Goal: Communication & Community: Participate in discussion

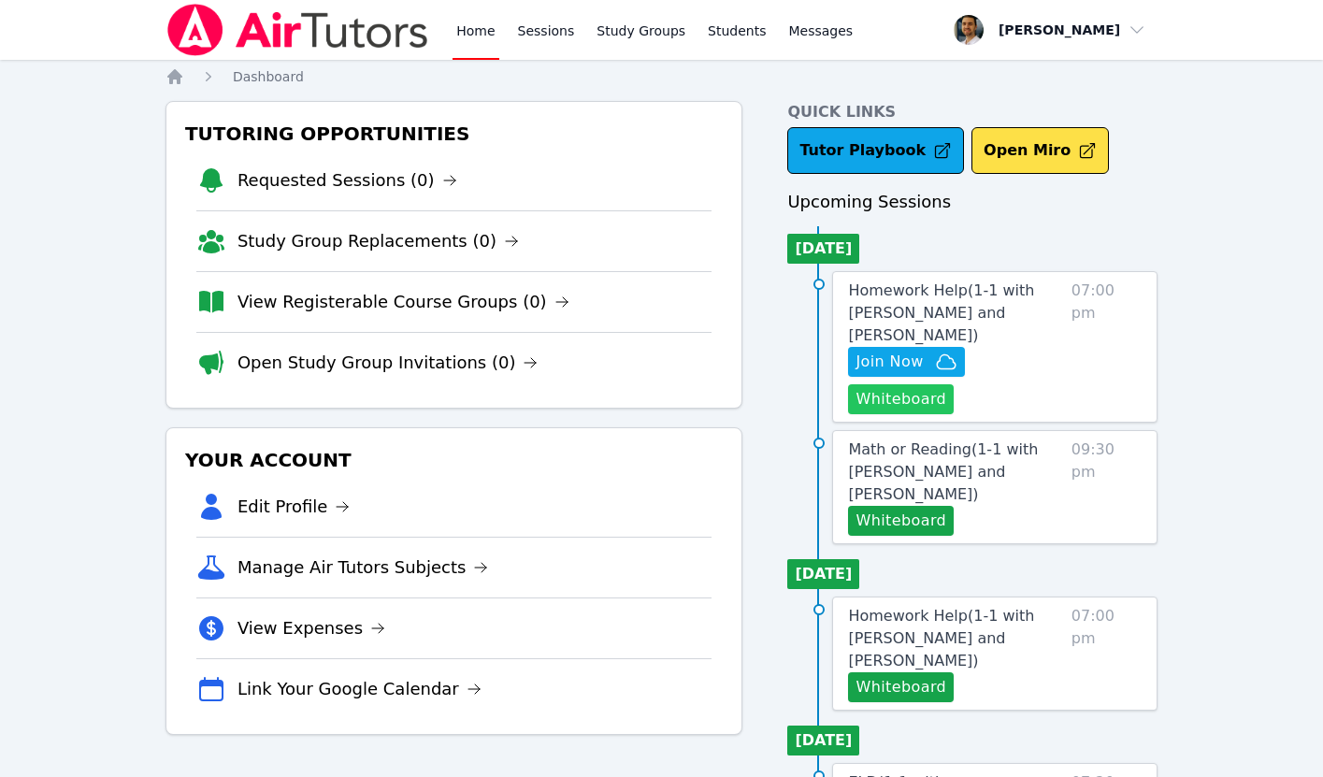
click at [877, 402] on button "Whiteboard" at bounding box center [901, 399] width 106 height 30
click at [992, 312] on span "Homework Help ( 1-1 with [PERSON_NAME] and [PERSON_NAME] )" at bounding box center [941, 313] width 186 height 63
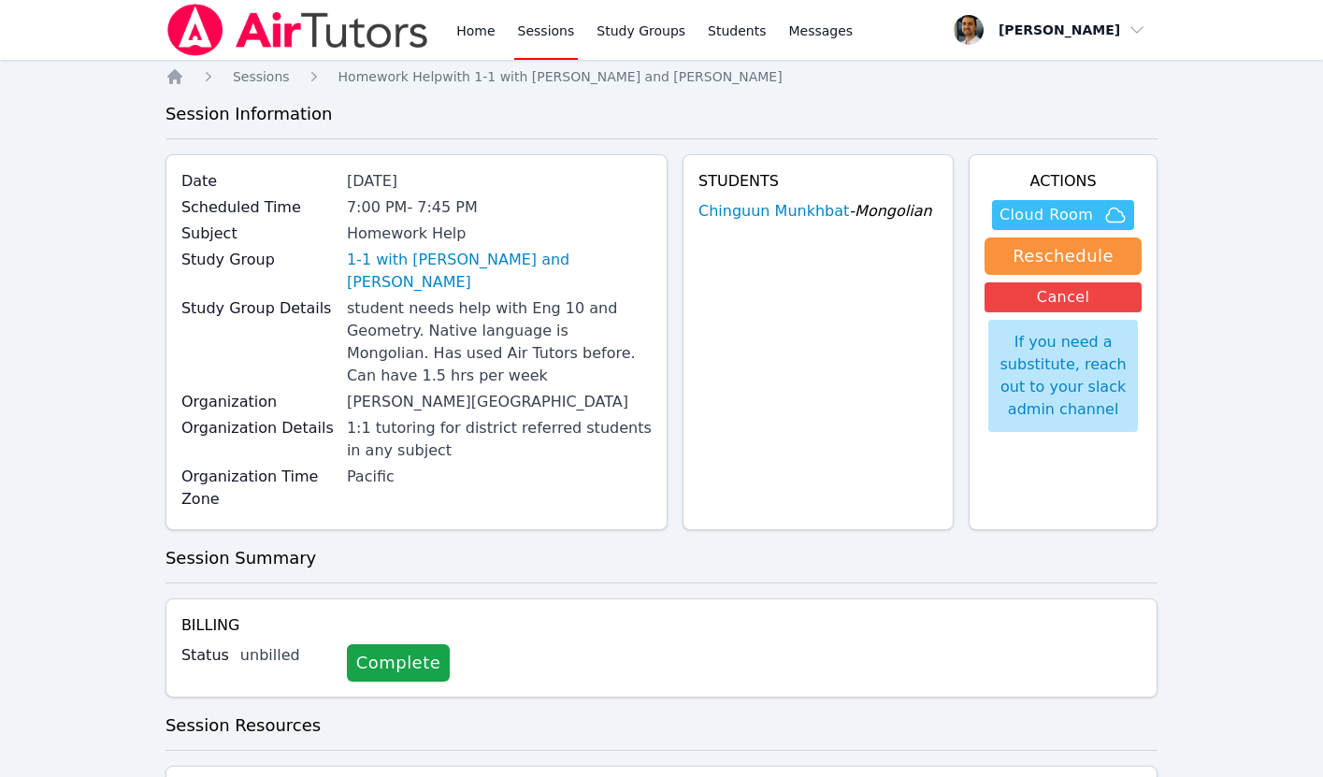
click at [1045, 209] on span "Cloud Room" at bounding box center [1047, 215] width 94 height 22
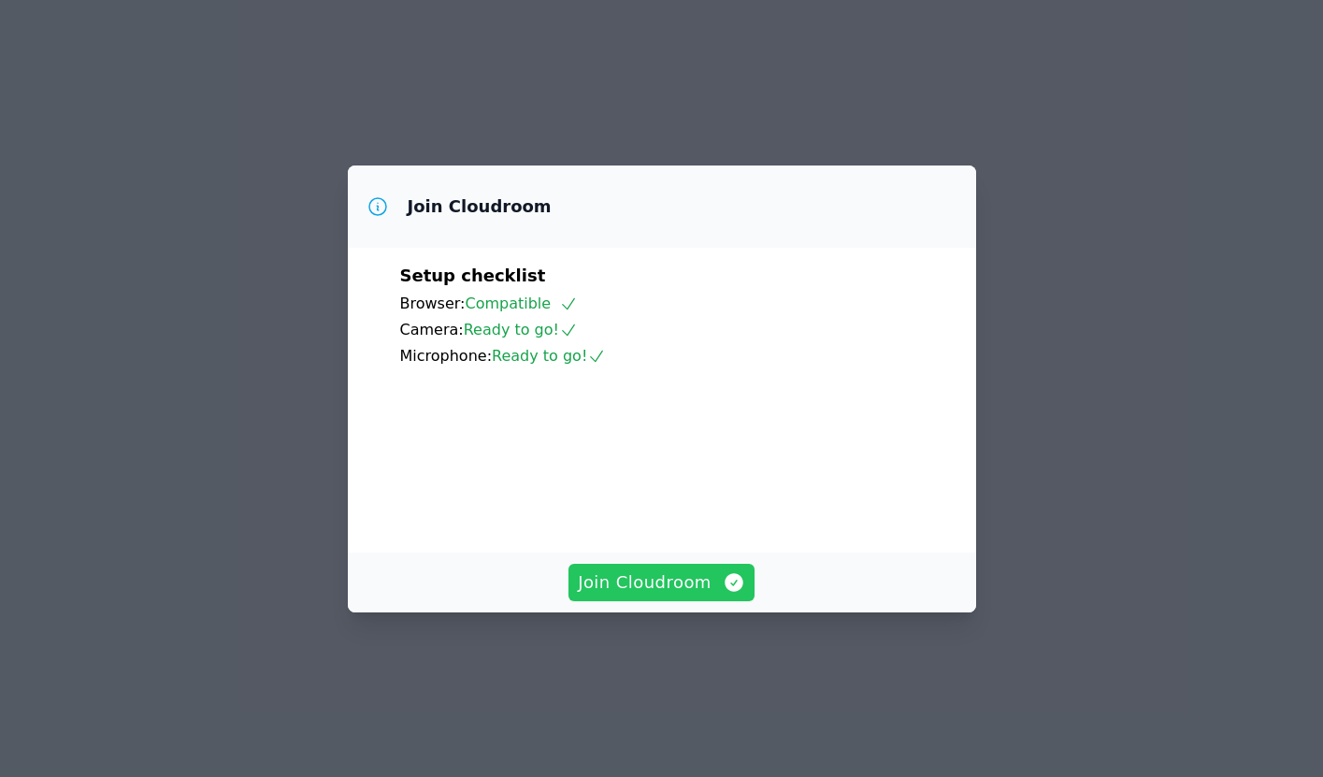
click at [664, 596] on span "Join Cloudroom" at bounding box center [661, 583] width 167 height 26
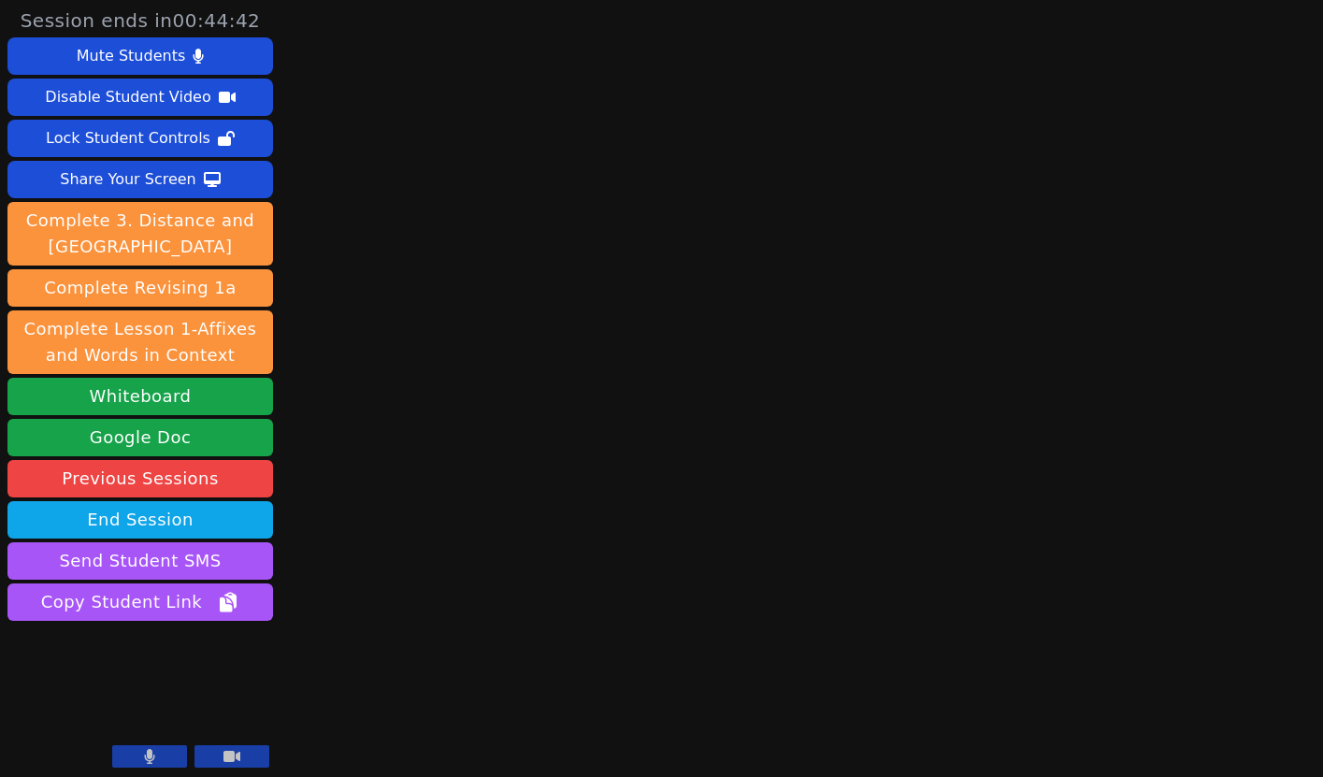
click at [664, 636] on main at bounding box center [803, 388] width 348 height 777
click at [149, 753] on icon at bounding box center [150, 756] width 10 height 15
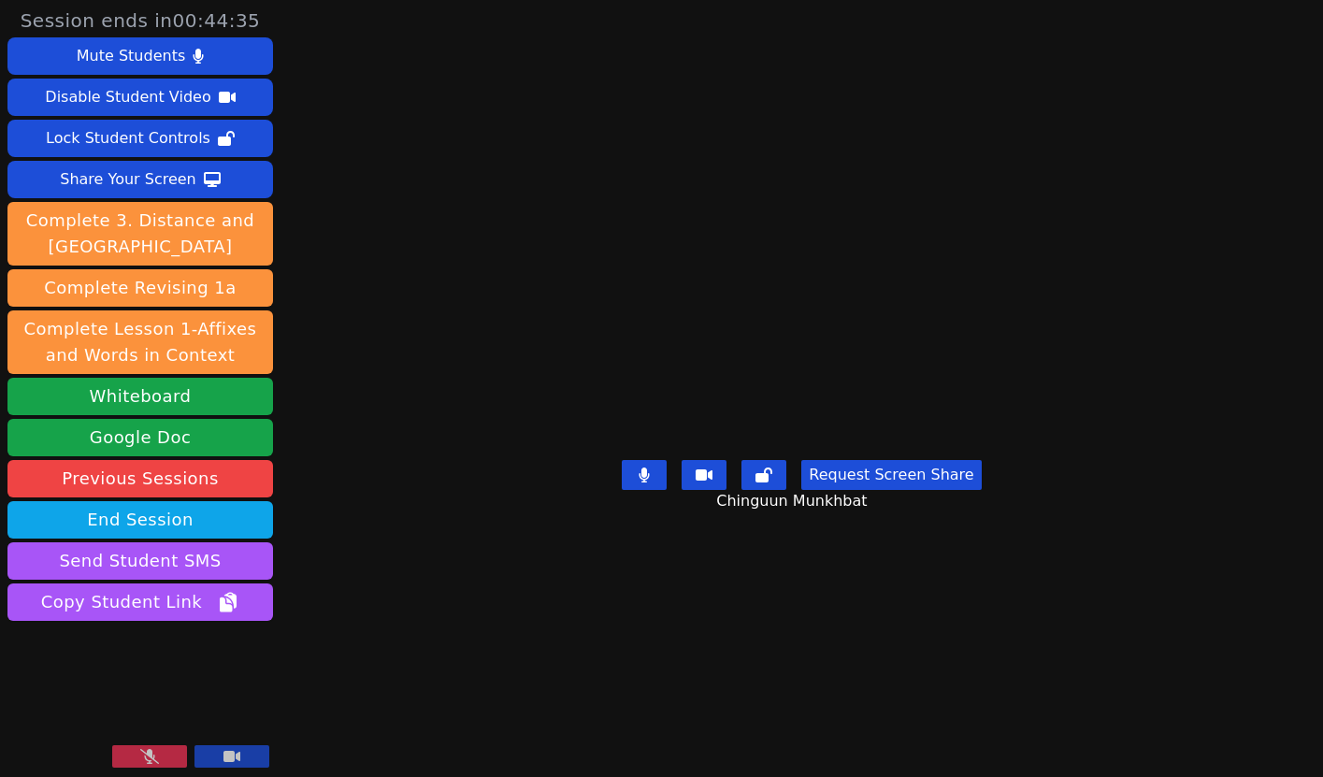
click at [149, 753] on icon at bounding box center [149, 756] width 19 height 15
